Goal: Navigation & Orientation: Find specific page/section

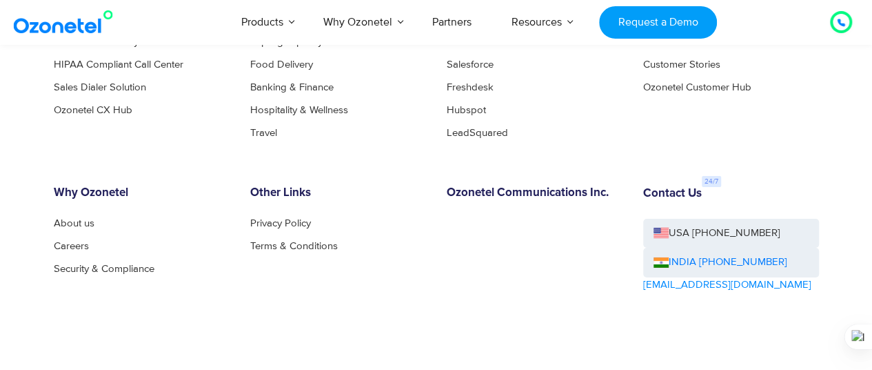
scroll to position [7449, 0]
click at [80, 241] on ul "About us Careers Security & Compliance" at bounding box center [142, 247] width 176 height 56
click at [80, 229] on link "About us" at bounding box center [78, 224] width 48 height 10
